Goal: Task Accomplishment & Management: Manage account settings

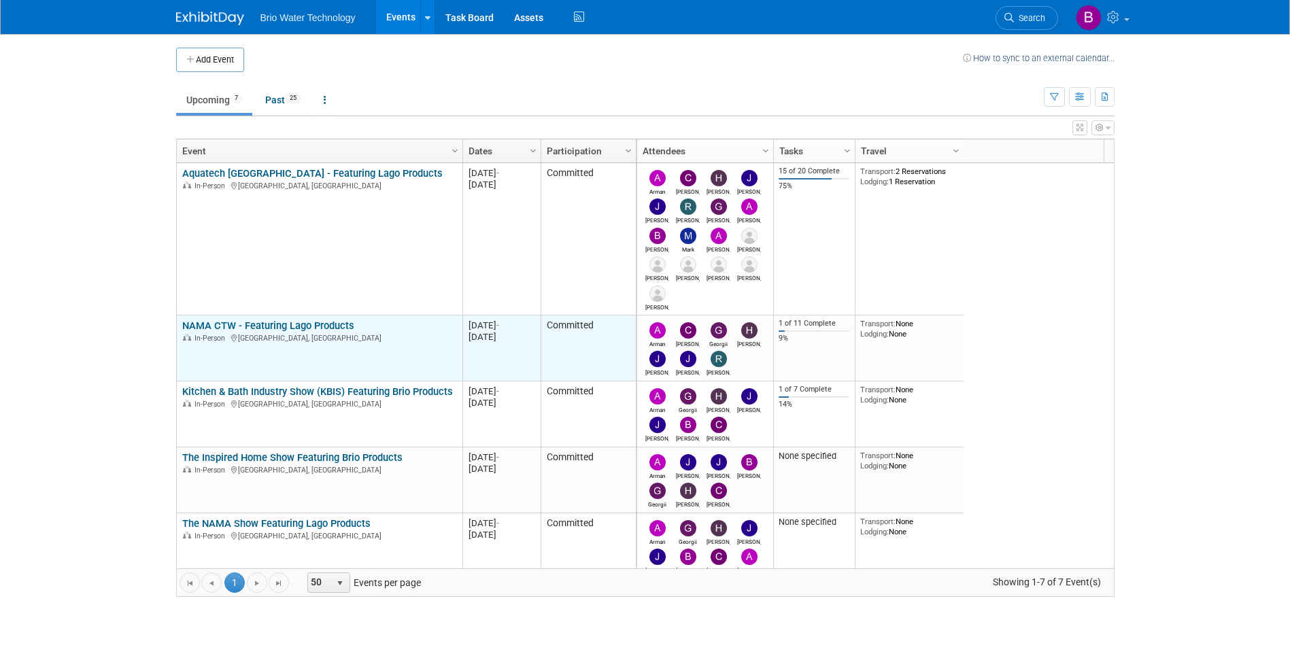
click at [308, 331] on link "NAMA CTW - Featuring Lago Products" at bounding box center [268, 326] width 172 height 12
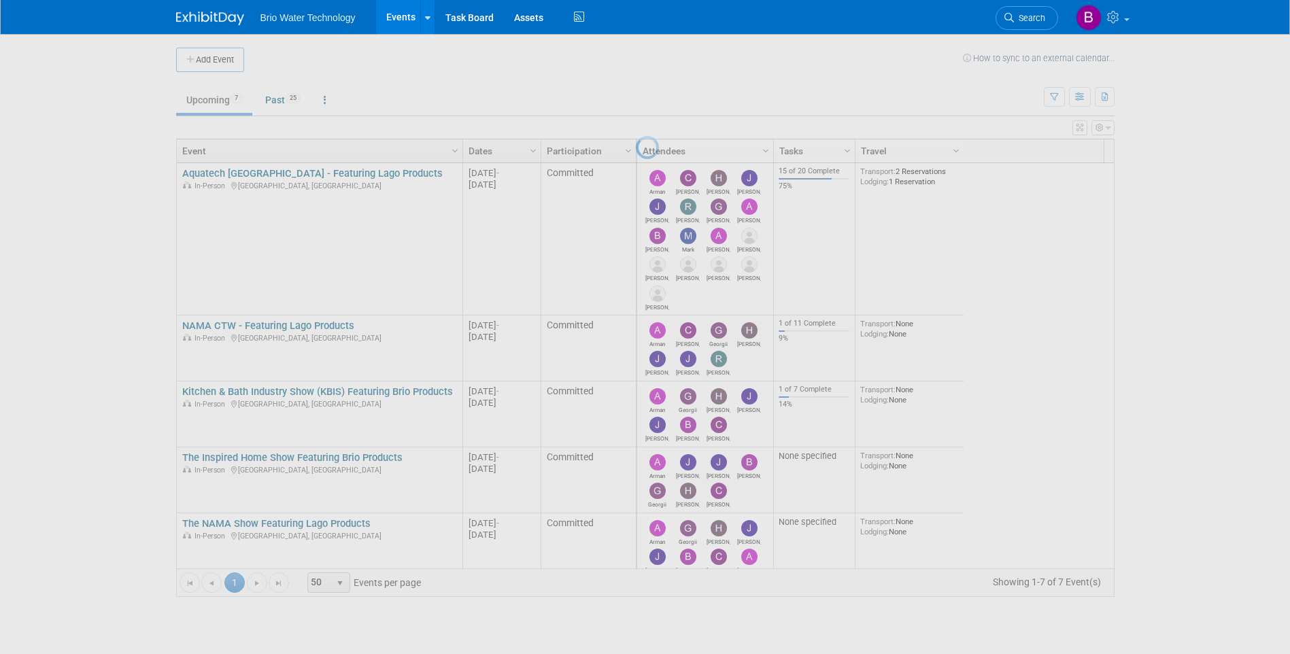
click at [636, 331] on div at bounding box center [645, 327] width 19 height 654
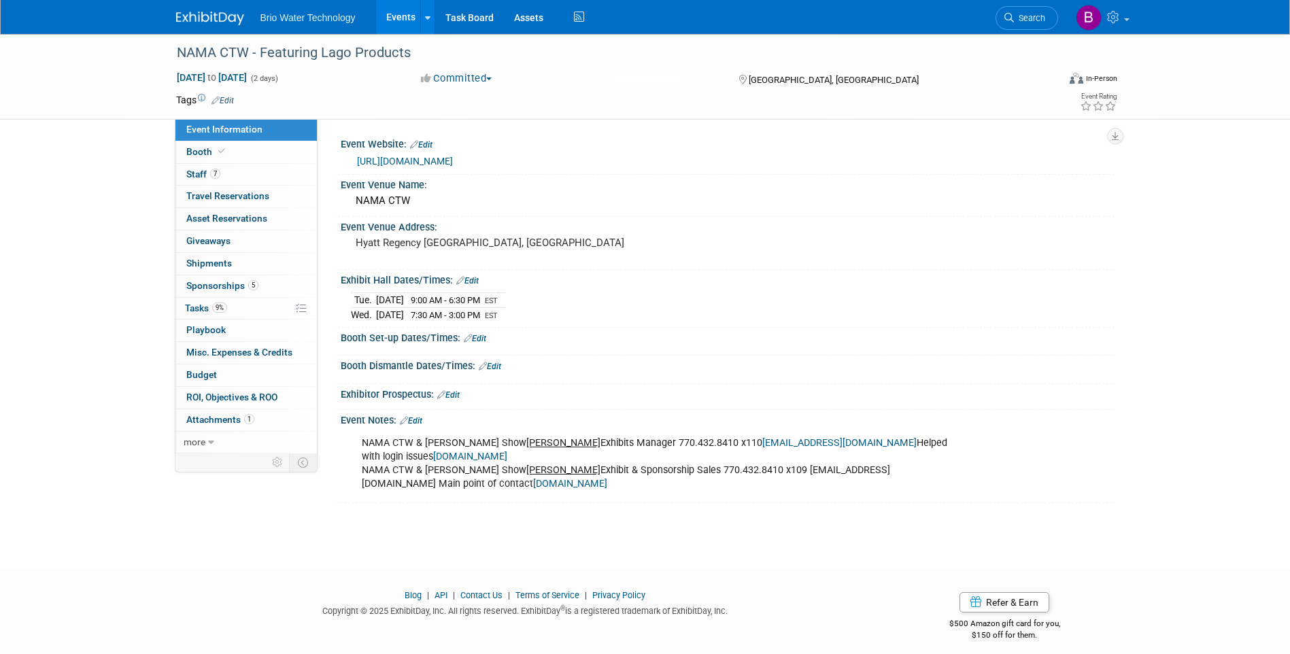
click at [214, 287] on span "Sponsorships 5" at bounding box center [222, 285] width 72 height 11
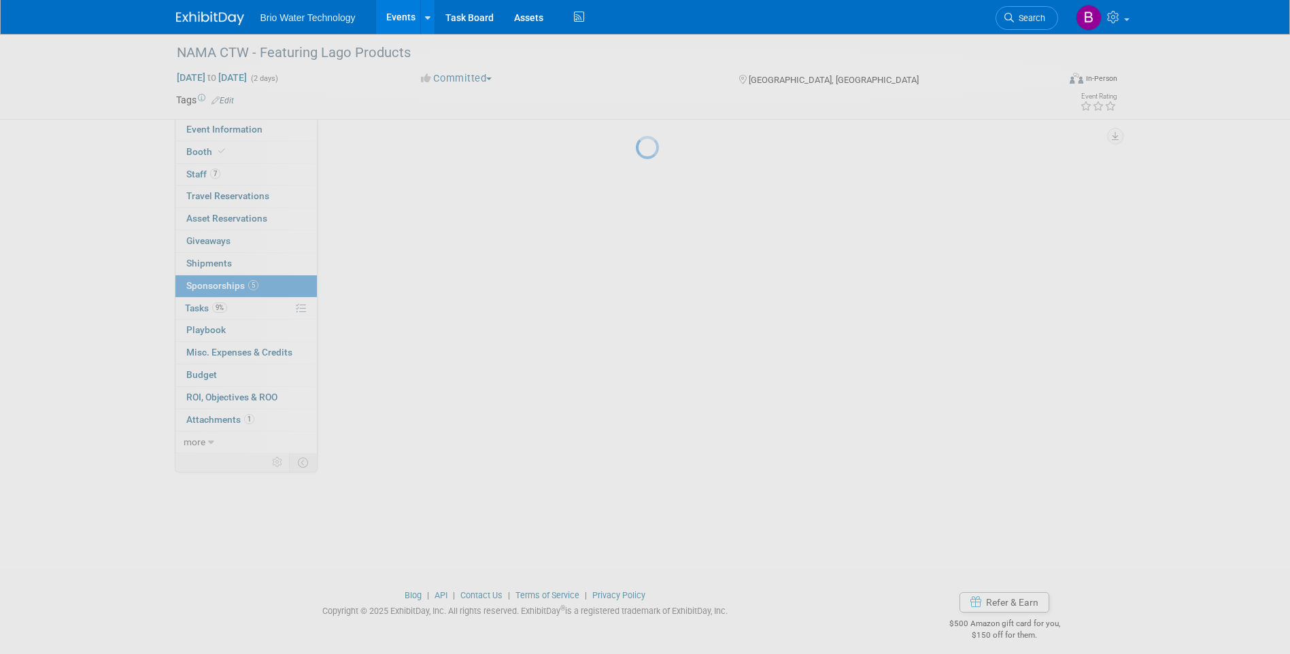
click at [636, 286] on div at bounding box center [645, 327] width 19 height 654
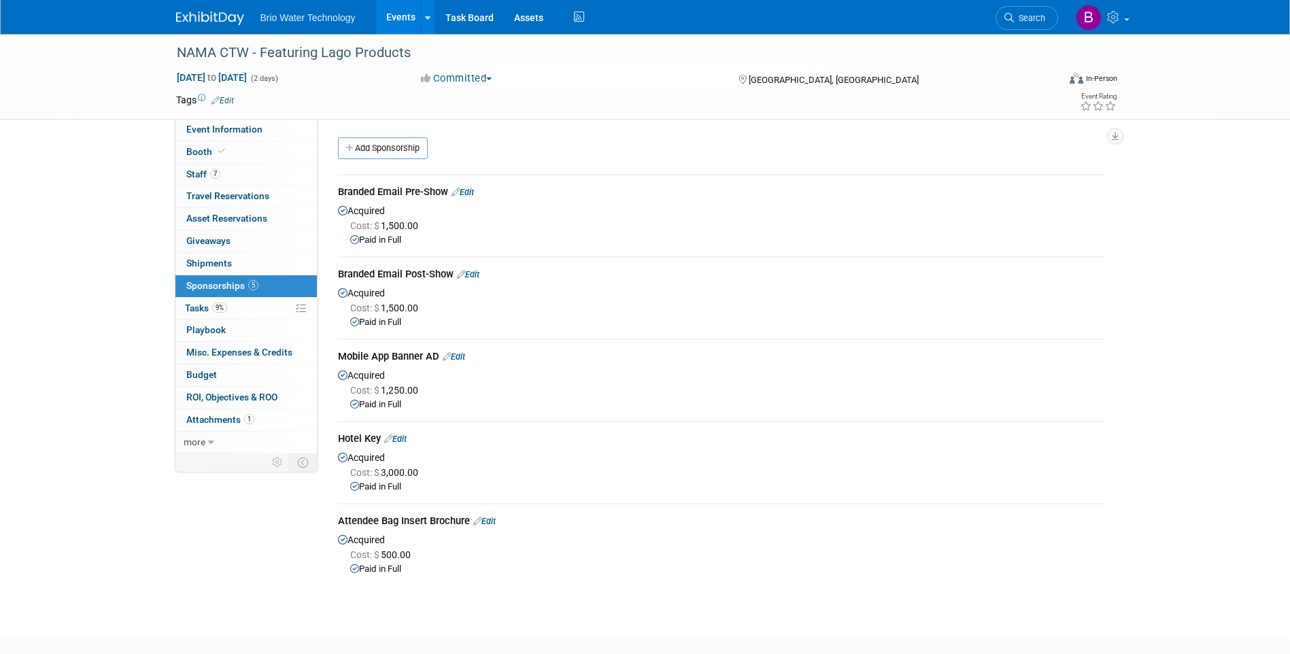
click at [469, 192] on link "Edit" at bounding box center [463, 192] width 22 height 10
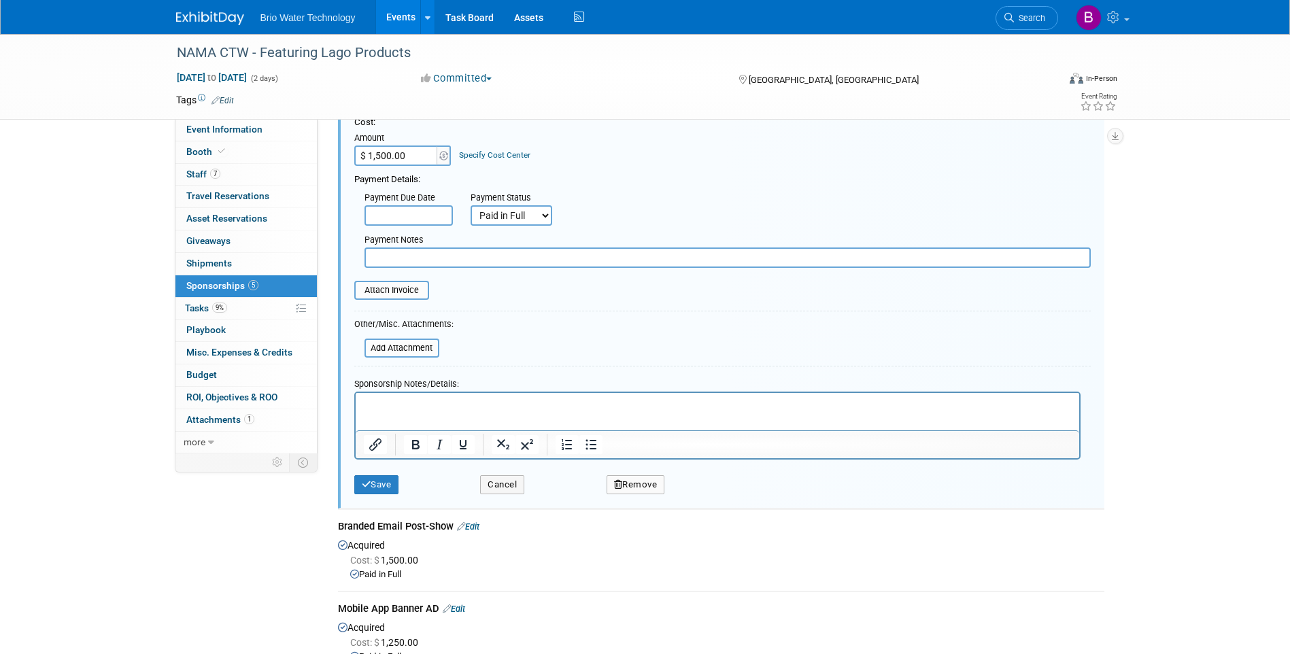
scroll to position [156, 0]
click at [393, 290] on input "file" at bounding box center [347, 289] width 162 height 16
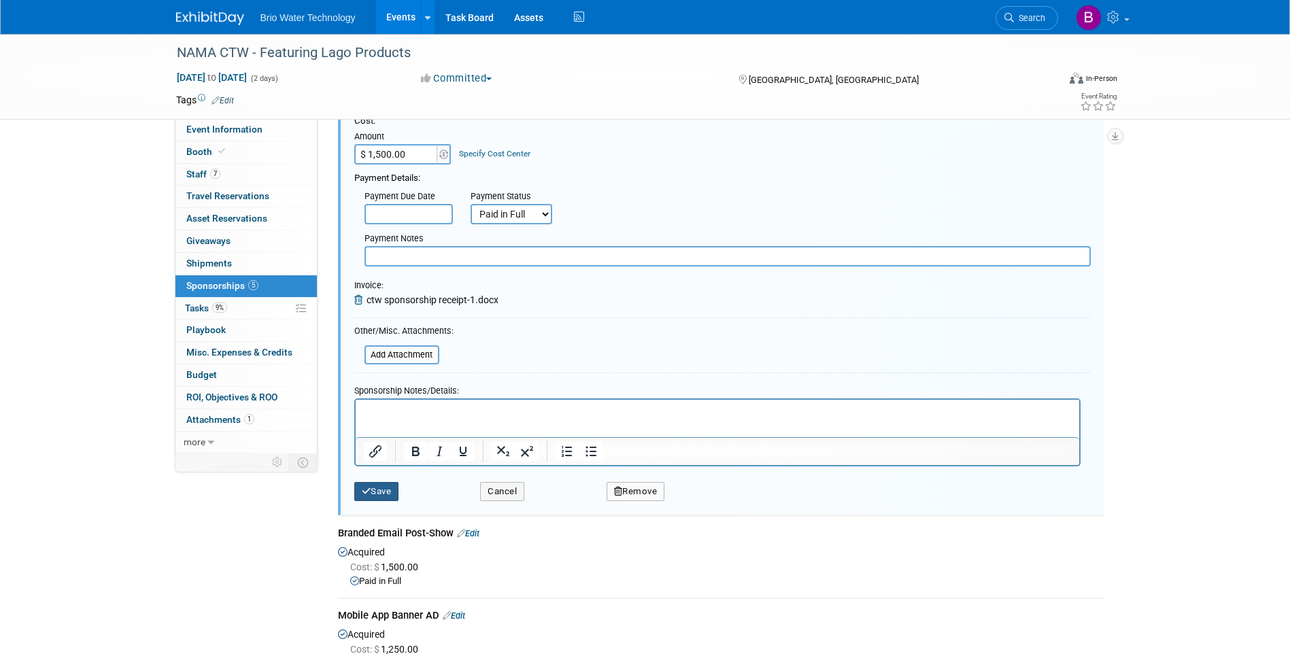
click at [387, 490] on button "Save" at bounding box center [376, 491] width 45 height 19
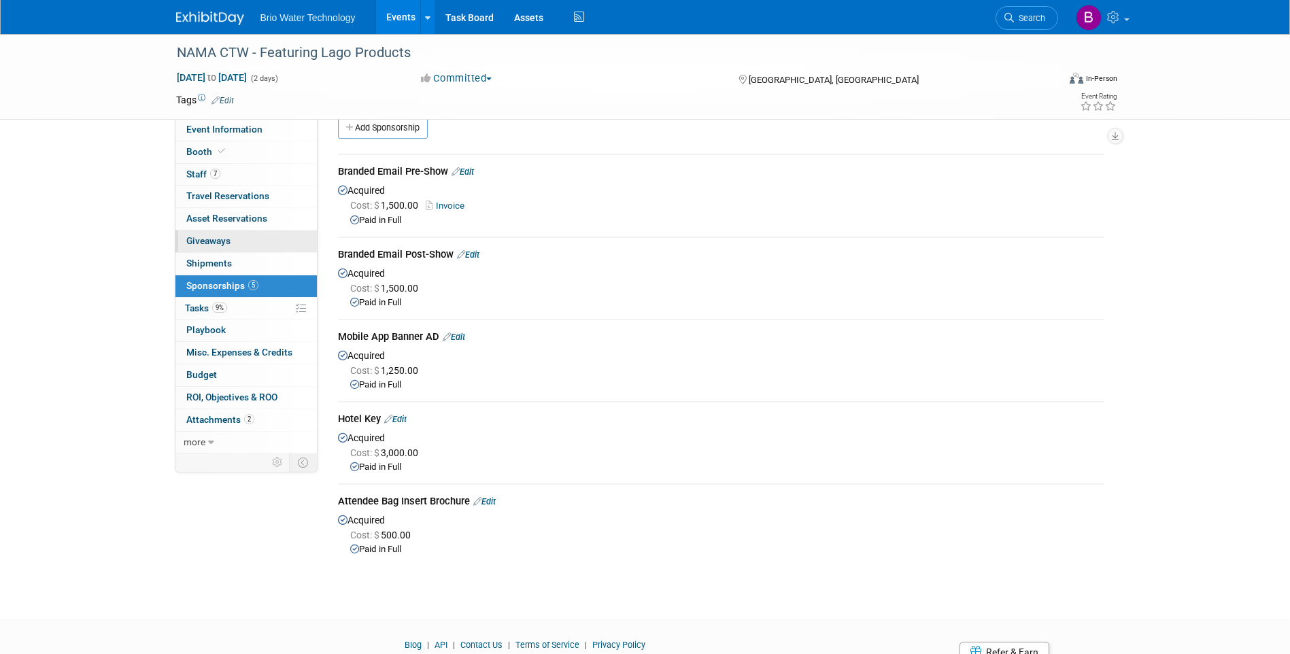
scroll to position [0, 0]
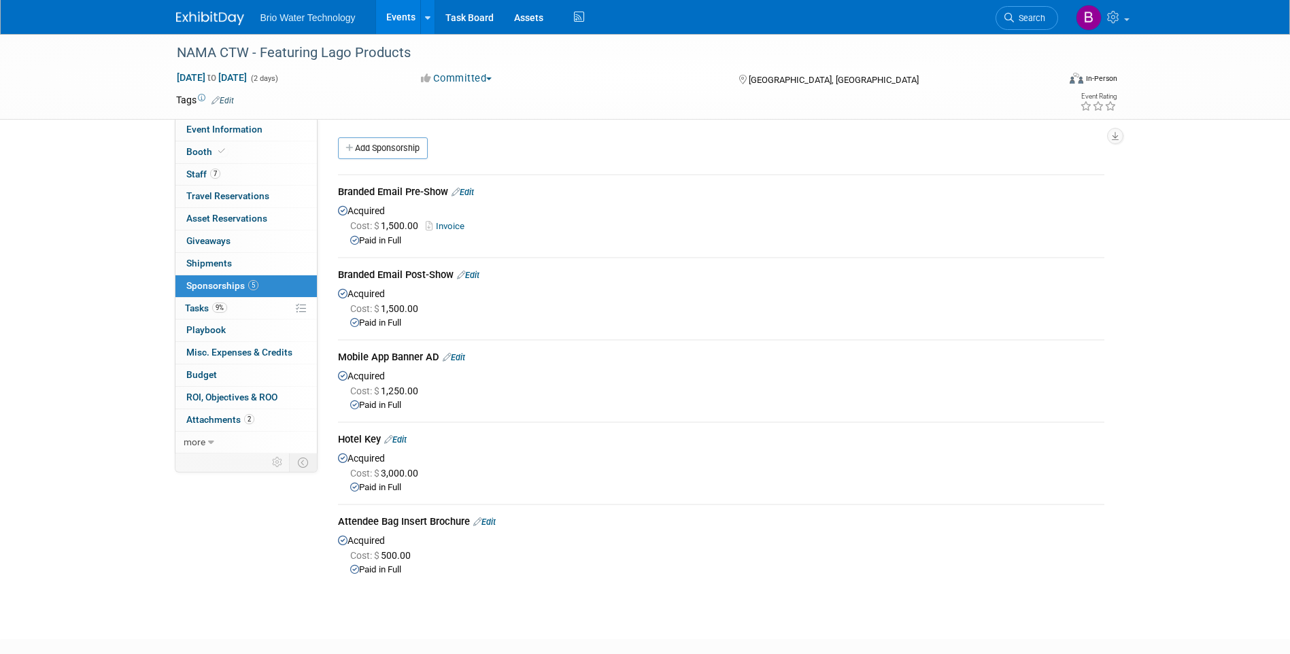
click at [394, 18] on link "Events" at bounding box center [401, 17] width 50 height 34
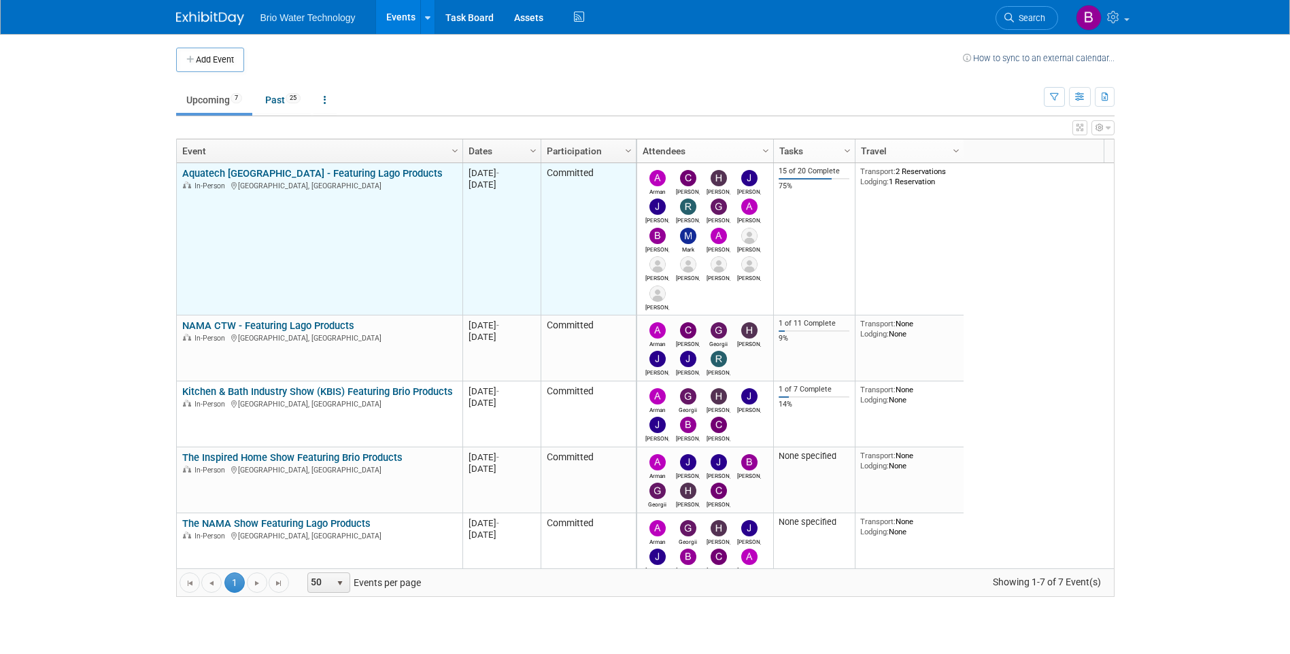
click at [239, 177] on link "Aquatech [GEOGRAPHIC_DATA] - Featuring Lago Products" at bounding box center [312, 173] width 261 height 12
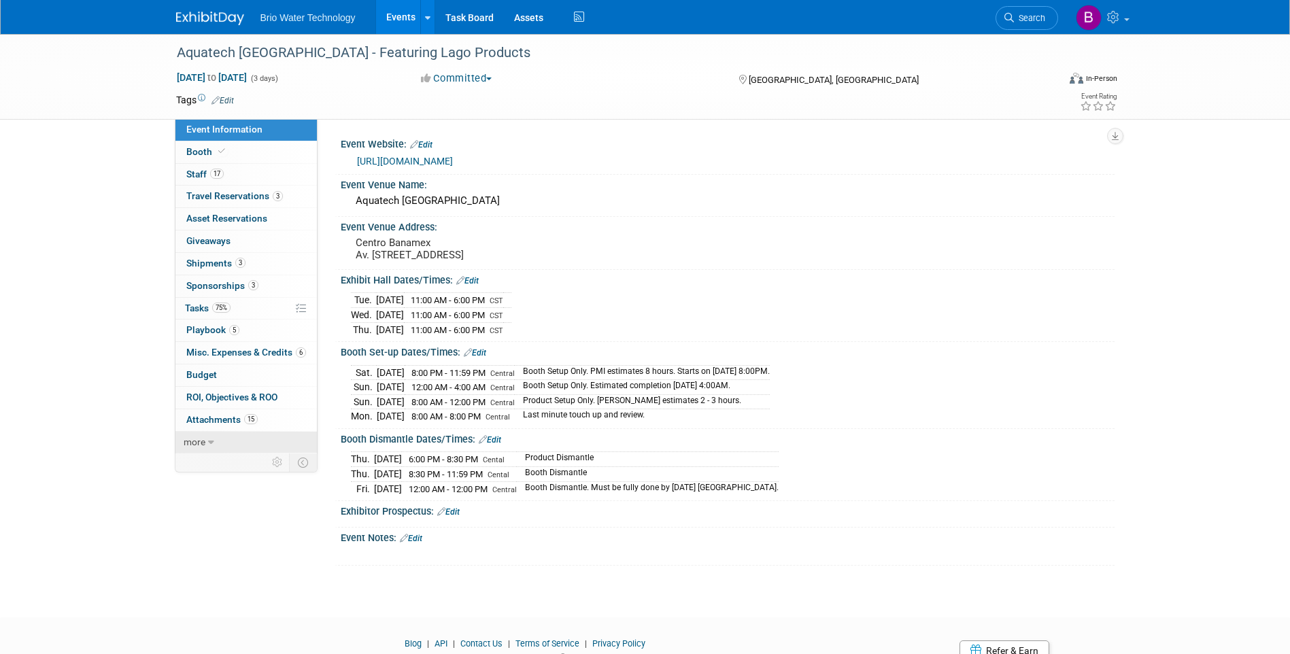
click at [203, 444] on span "more" at bounding box center [195, 442] width 22 height 11
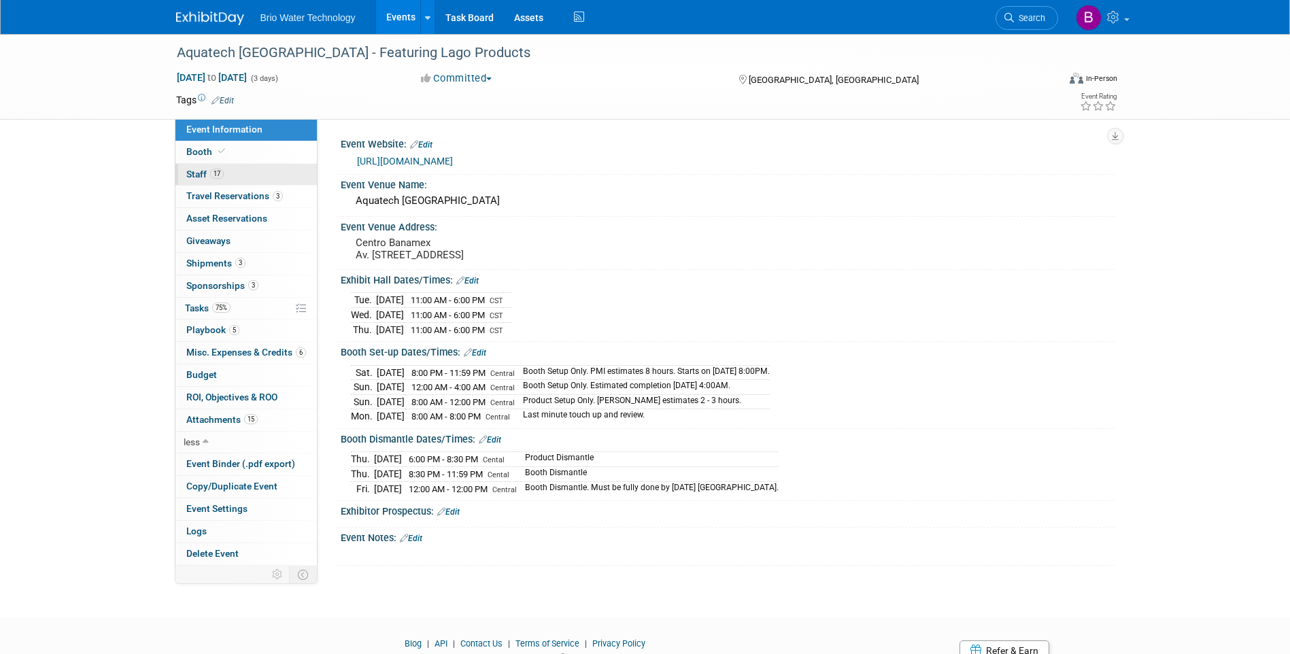
click at [192, 173] on span "Staff 17" at bounding box center [204, 174] width 37 height 11
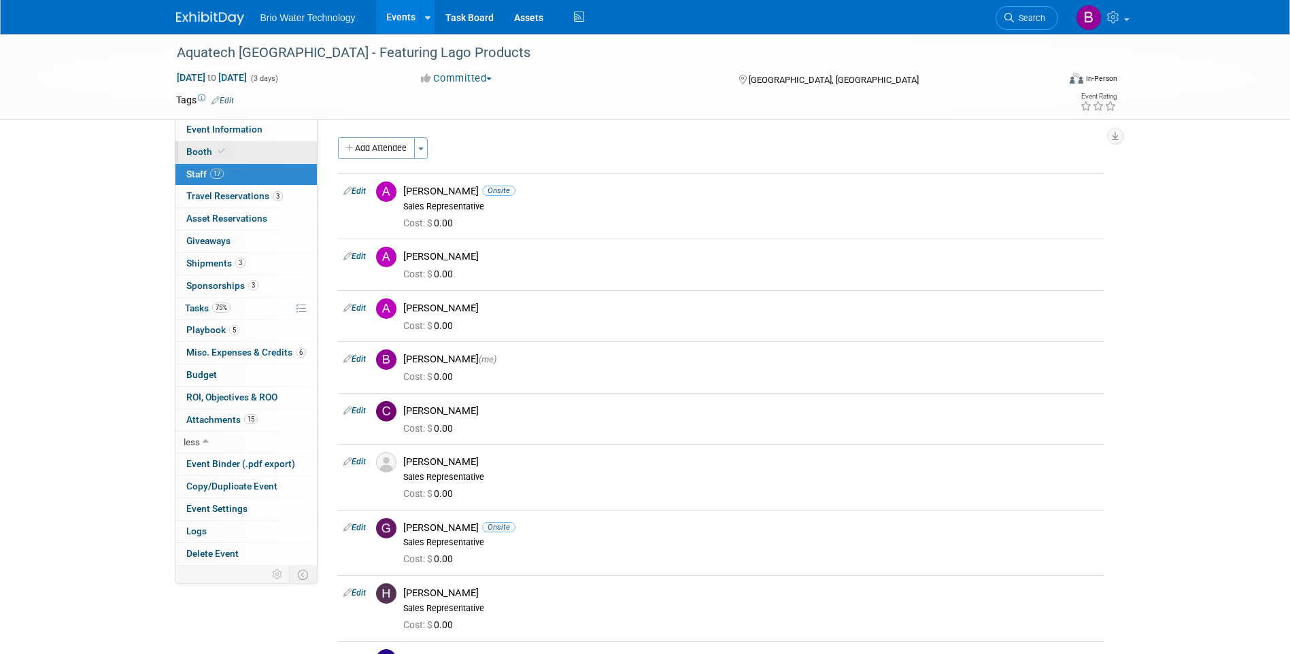
click at [191, 148] on span "Booth" at bounding box center [206, 151] width 41 height 11
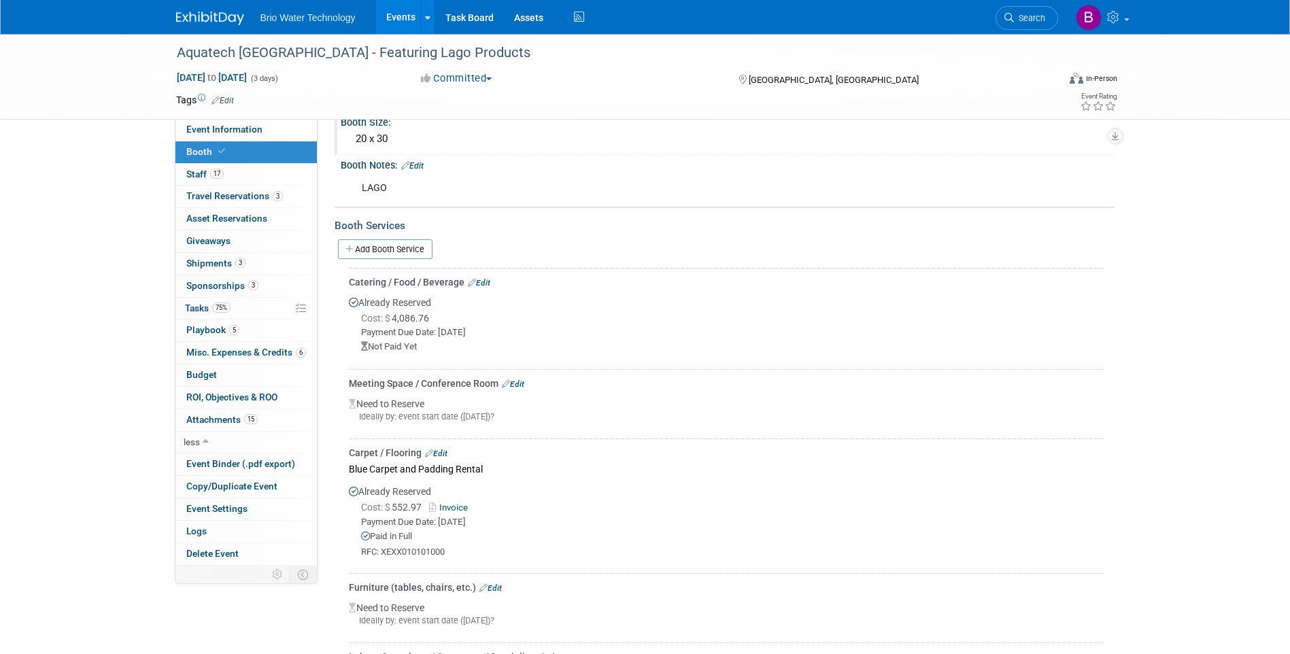
scroll to position [204, 0]
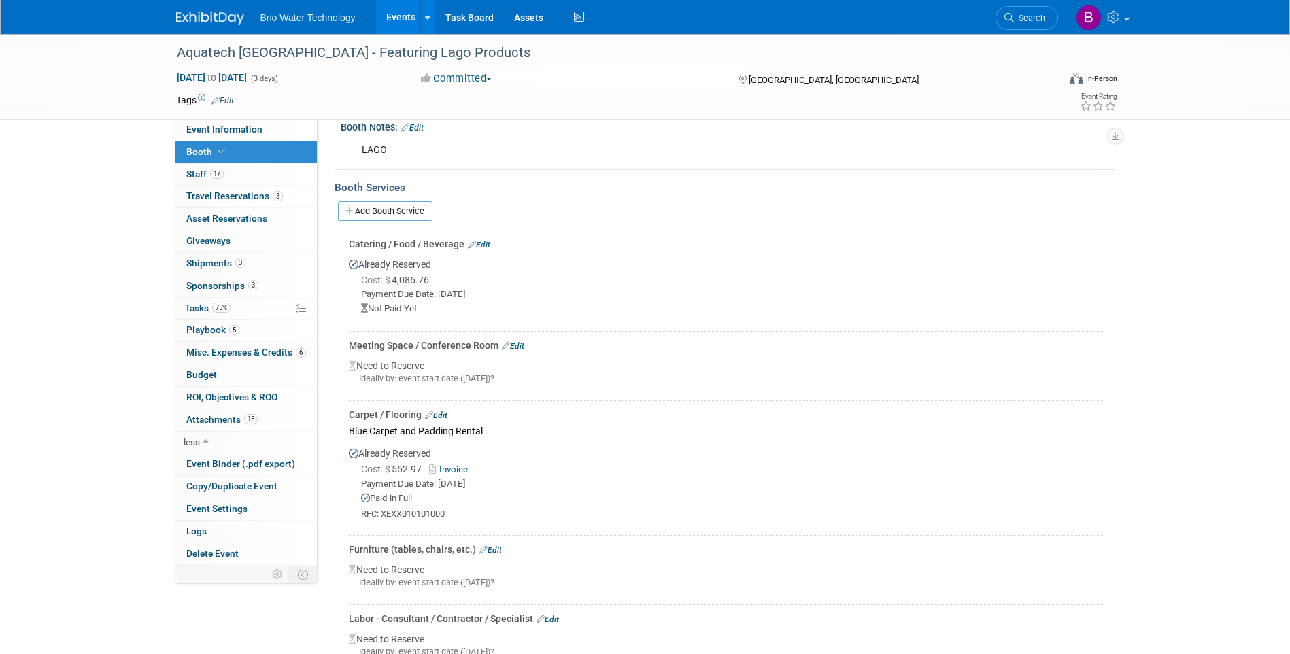
click at [490, 243] on link "Edit" at bounding box center [479, 245] width 22 height 10
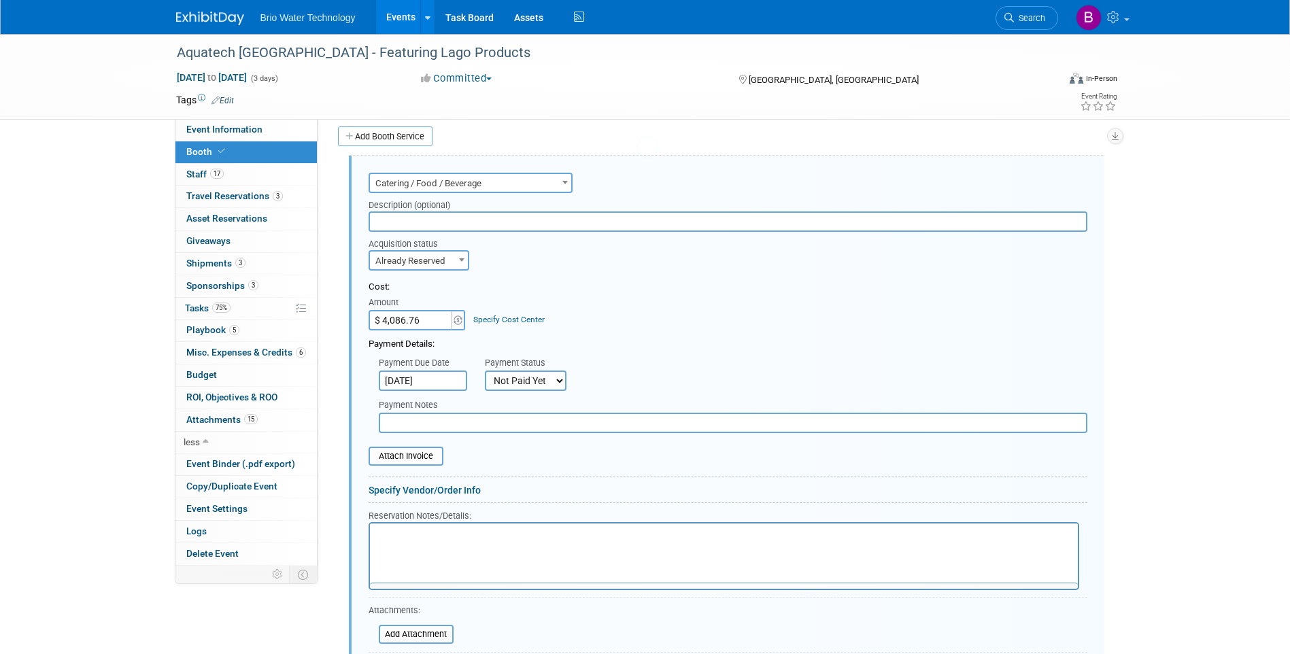
scroll to position [0, 0]
click at [464, 265] on span at bounding box center [462, 260] width 14 height 18
select select "1"
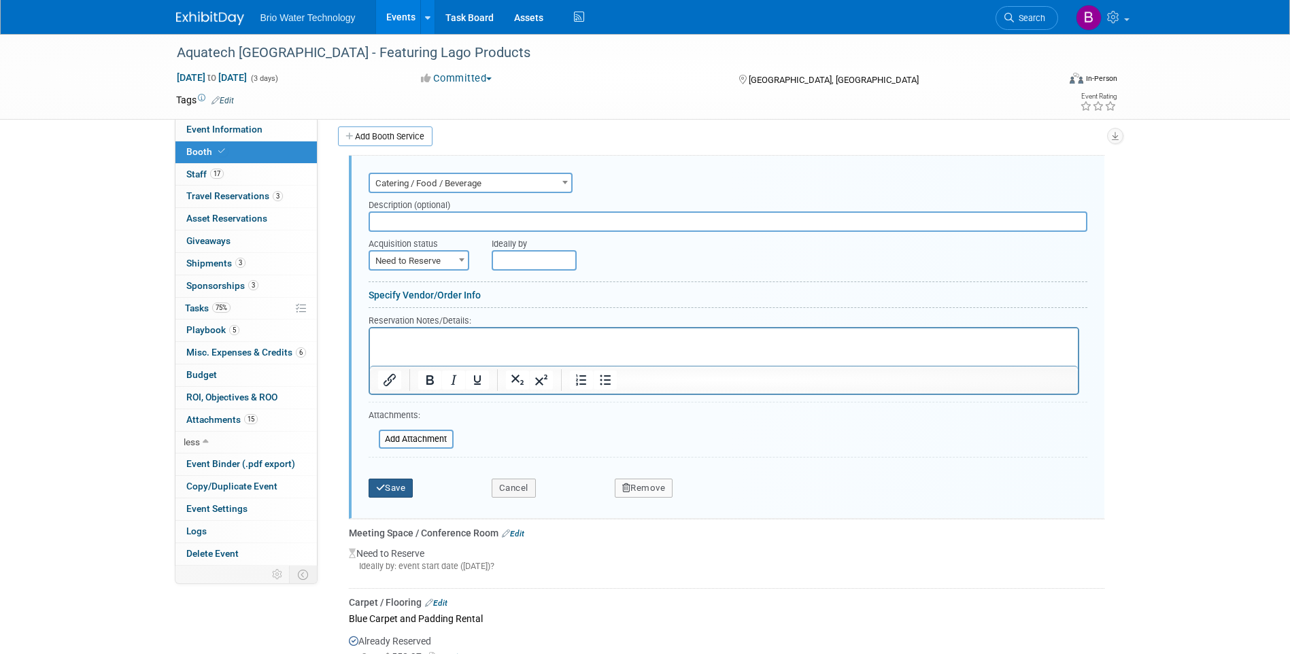
click at [405, 486] on button "Save" at bounding box center [391, 488] width 45 height 19
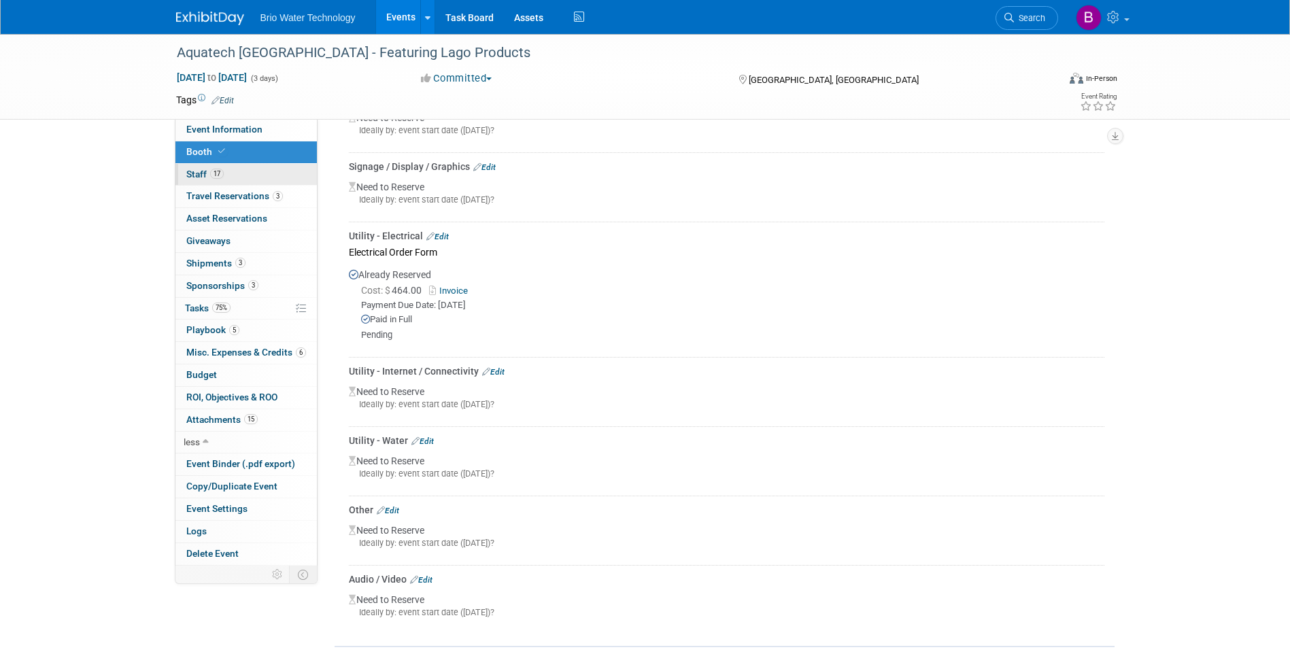
scroll to position [1095, 0]
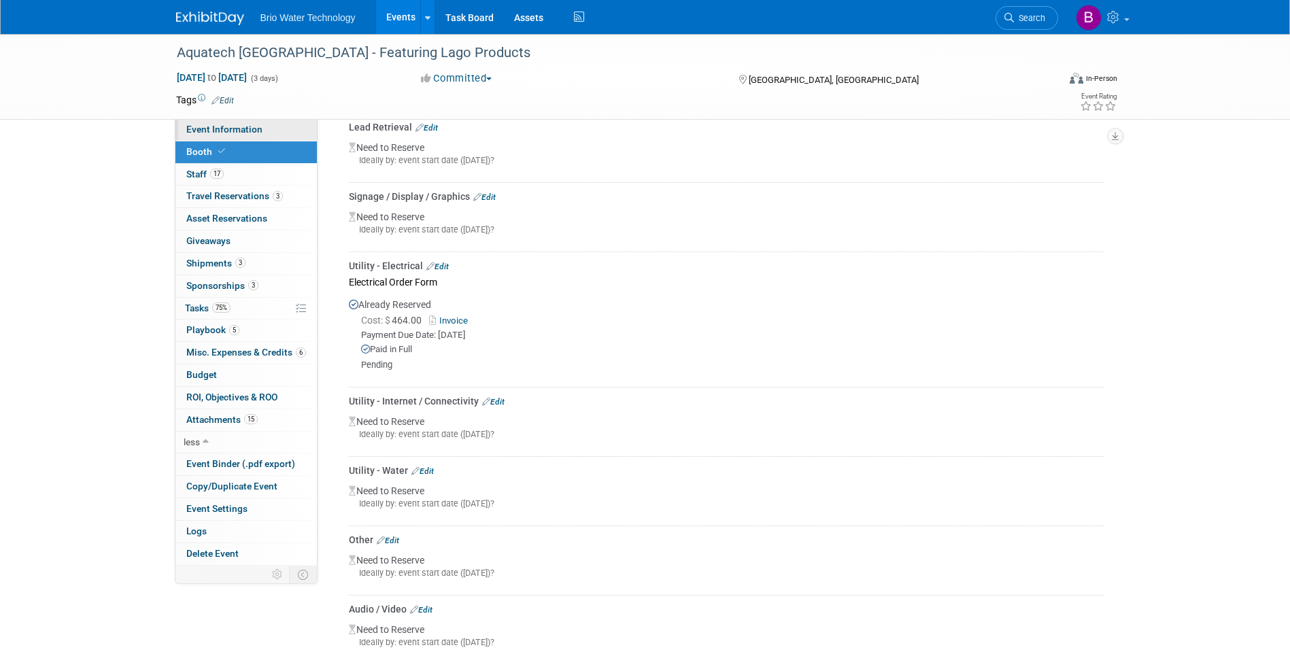
click at [248, 129] on span "Event Information" at bounding box center [224, 129] width 76 height 11
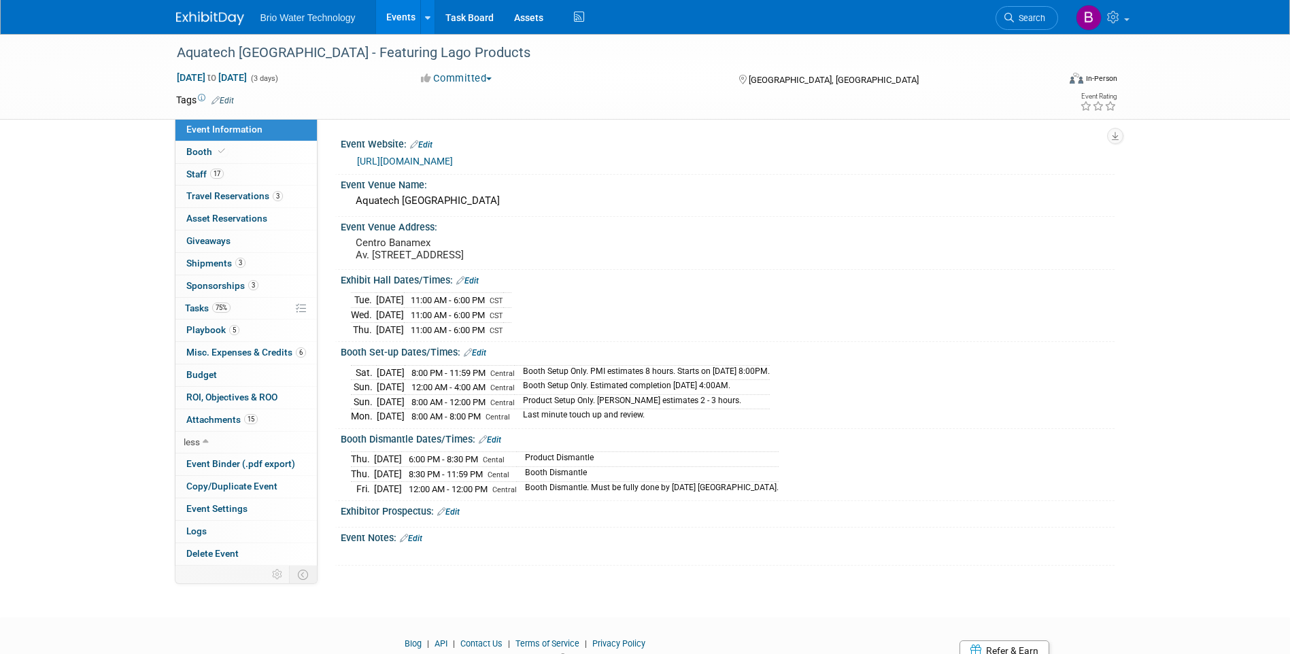
click at [422, 537] on link "Edit" at bounding box center [411, 539] width 22 height 10
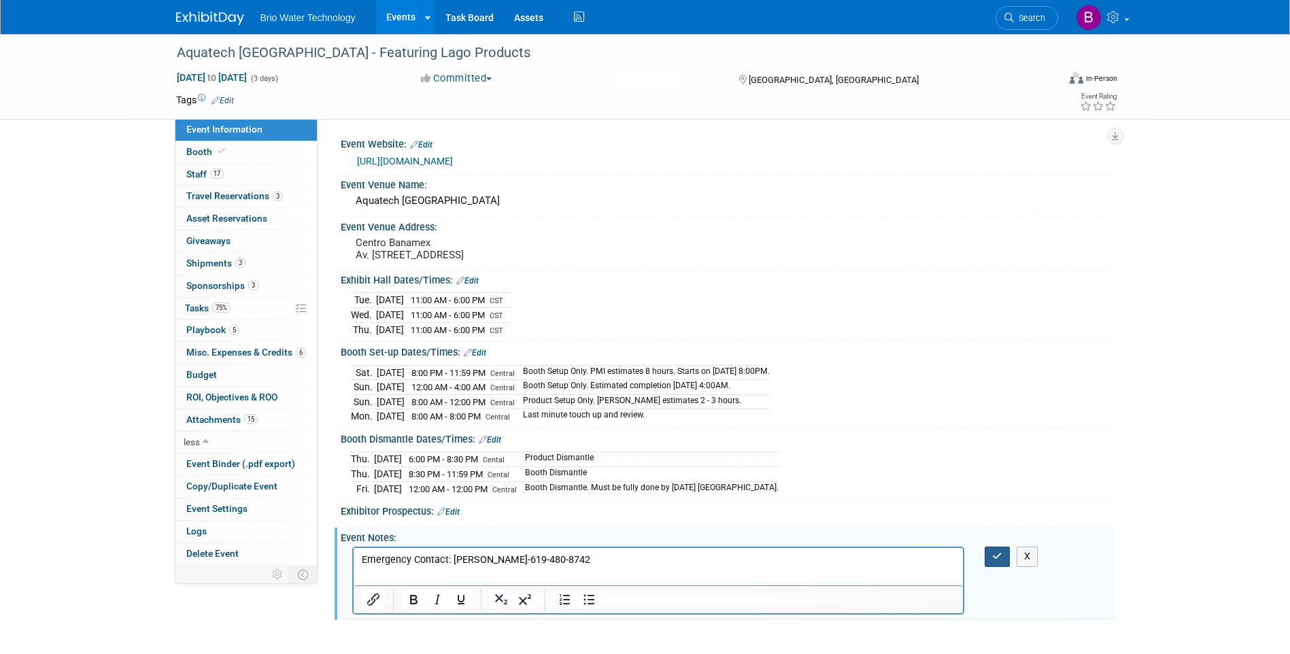
click at [998, 552] on icon "button" at bounding box center [998, 557] width 10 height 10
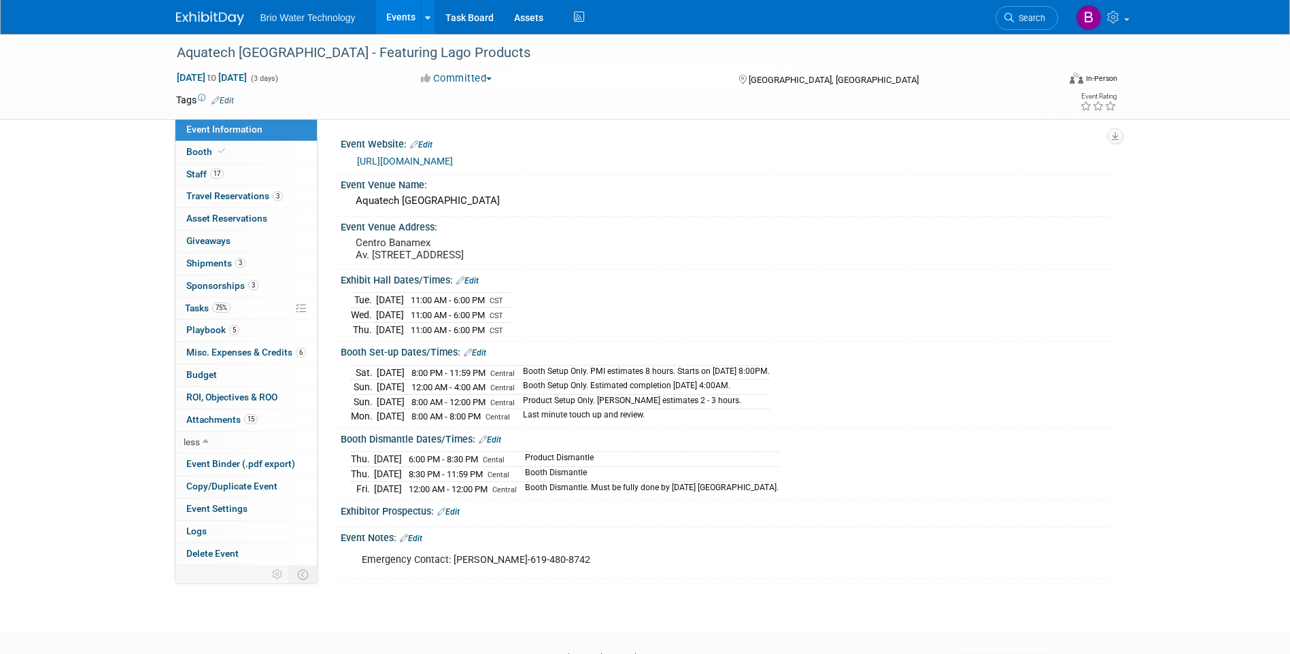
click at [418, 534] on link "Edit" at bounding box center [411, 539] width 22 height 10
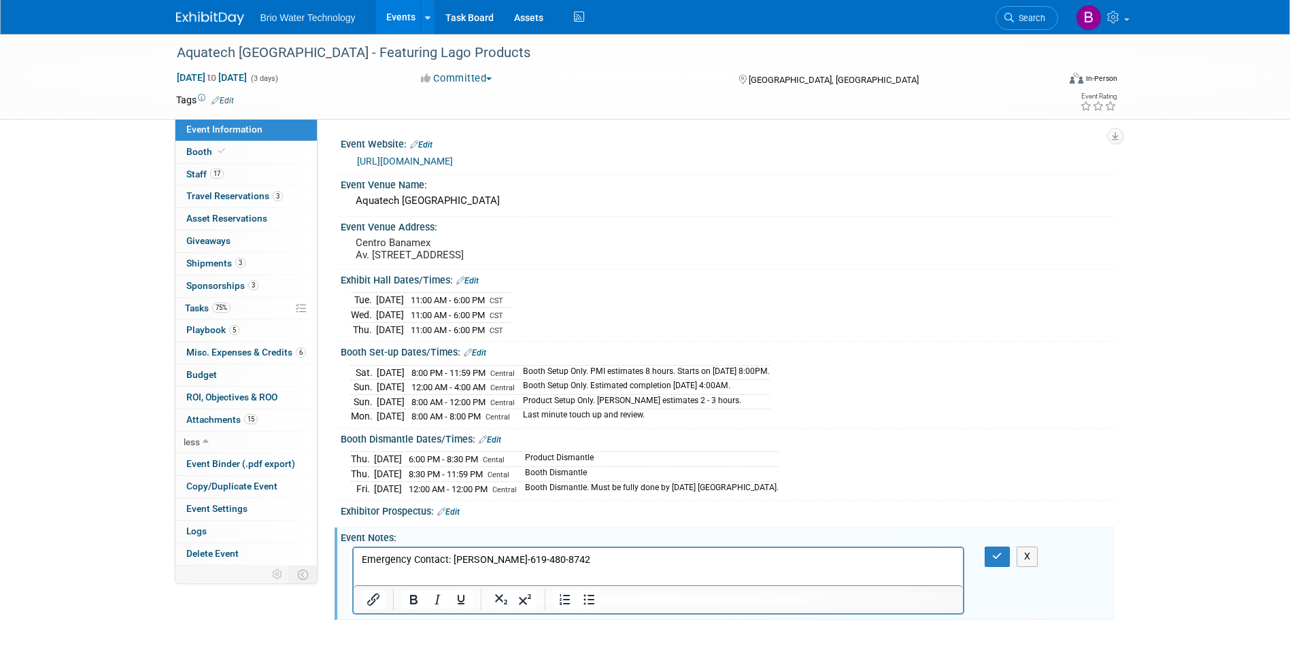
drag, startPoint x: 537, startPoint y: 561, endPoint x: 554, endPoint y: 558, distance: 17.8
click at [539, 560] on p "Emergency Contact: [PERSON_NAME]-619-480-8742" at bounding box center [658, 561] width 595 height 14
click at [1001, 558] on button "button" at bounding box center [997, 557] width 25 height 20
